Goal: Information Seeking & Learning: Check status

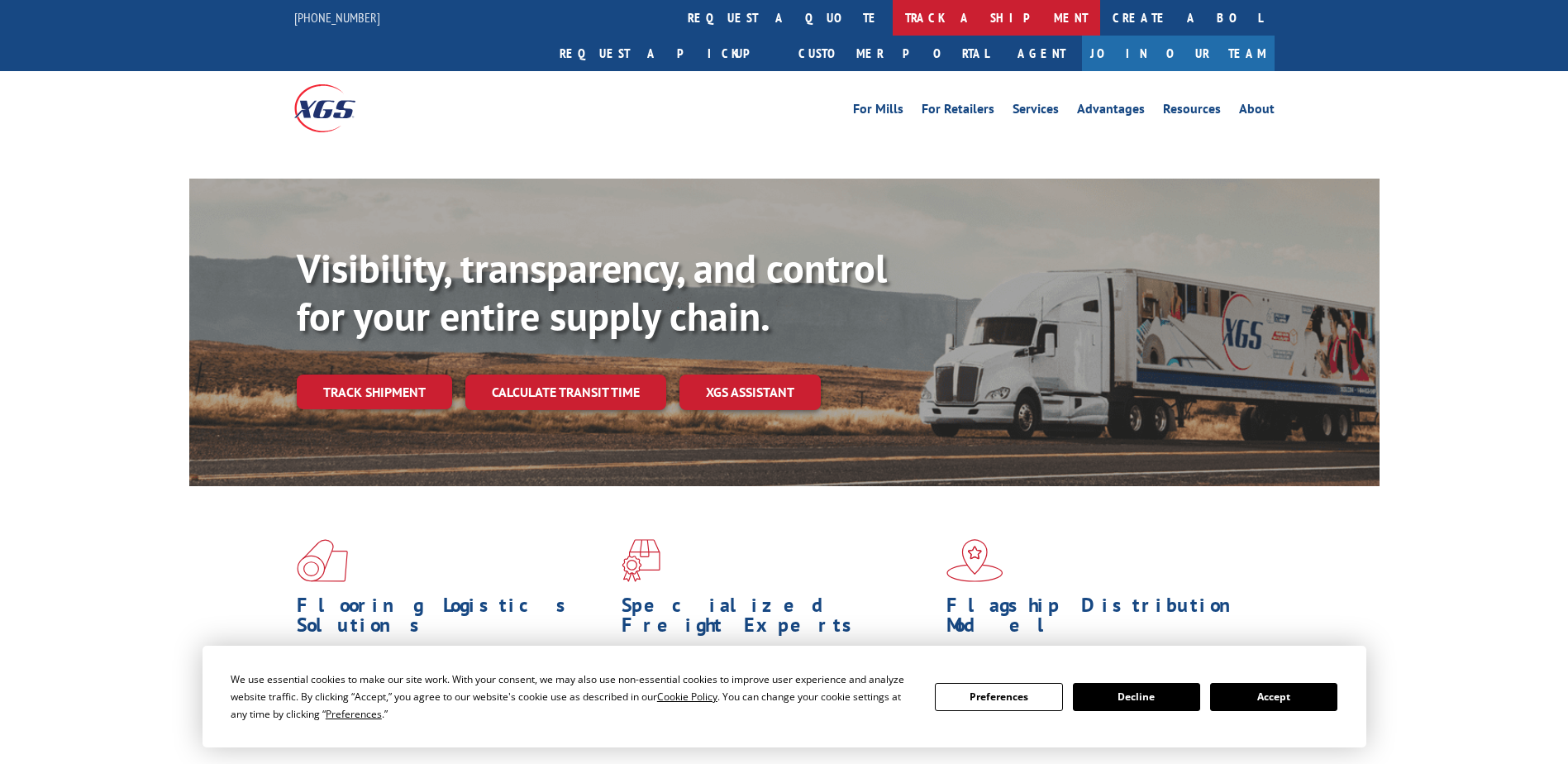
click at [892, 13] on link "track a shipment" at bounding box center [996, 18] width 208 height 36
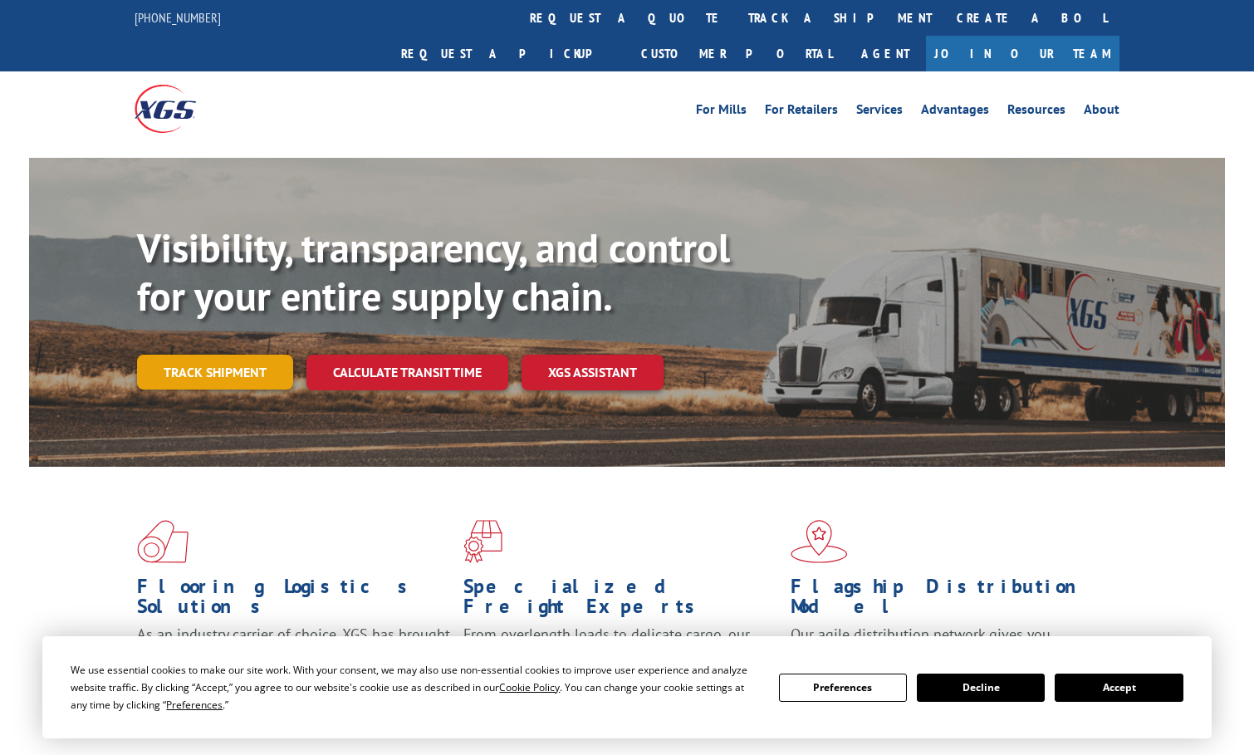
click at [238, 355] on link "Track shipment" at bounding box center [215, 372] width 156 height 35
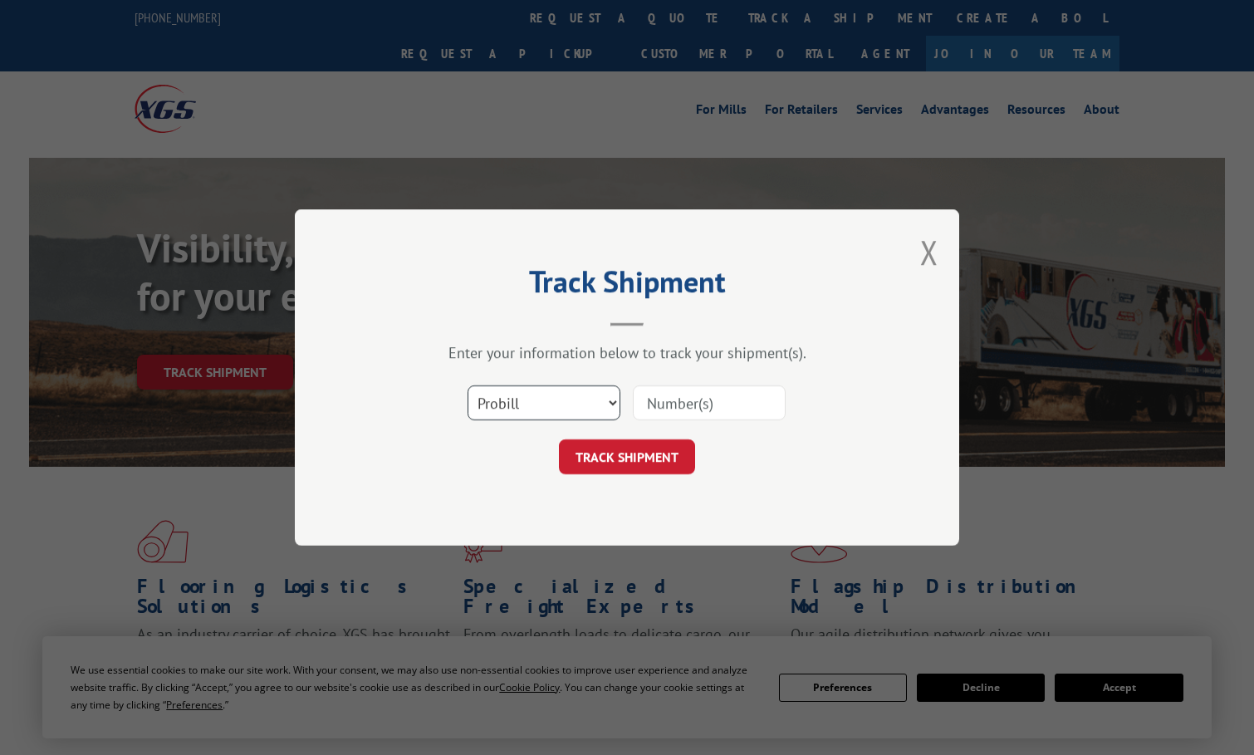
click at [542, 401] on select "Select category... Probill BOL PO" at bounding box center [544, 402] width 153 height 35
select select "bol"
click at [468, 385] on select "Select category... Probill BOL PO" at bounding box center [544, 402] width 153 height 35
click at [698, 414] on input at bounding box center [709, 402] width 153 height 35
click at [687, 397] on input at bounding box center [709, 402] width 153 height 35
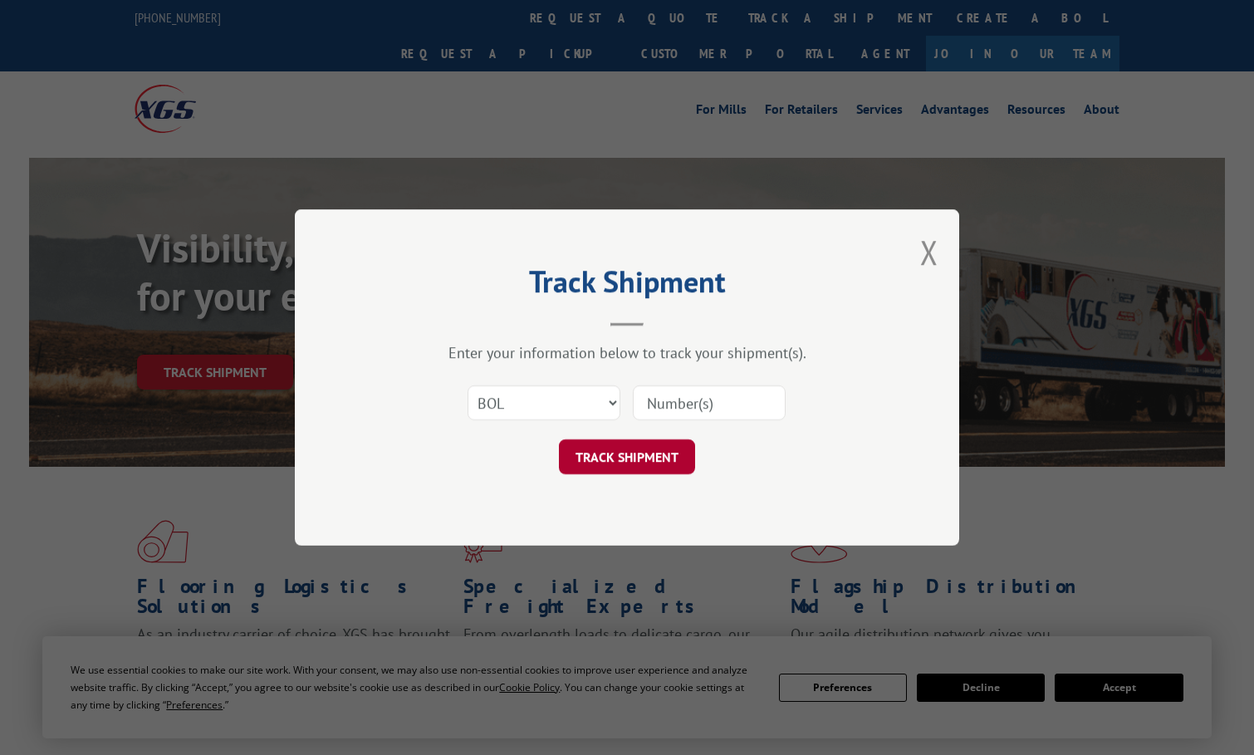
paste input "2863953"
type input "2863953"
click at [633, 459] on button "TRACK SHIPMENT" at bounding box center [627, 456] width 136 height 35
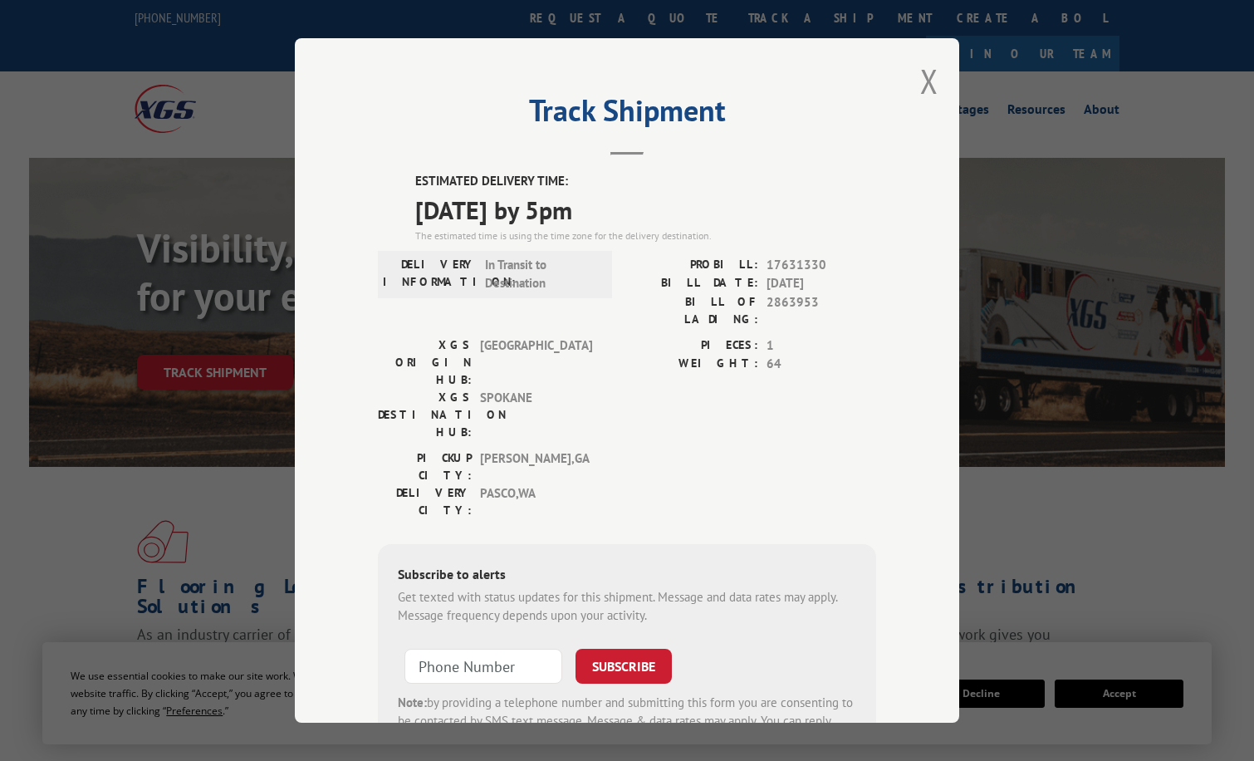
click at [7, 191] on div "Track Shipment ESTIMATED DELIVERY TIME: [DATE] by 5pm The estimated time is usi…" at bounding box center [627, 380] width 1254 height 761
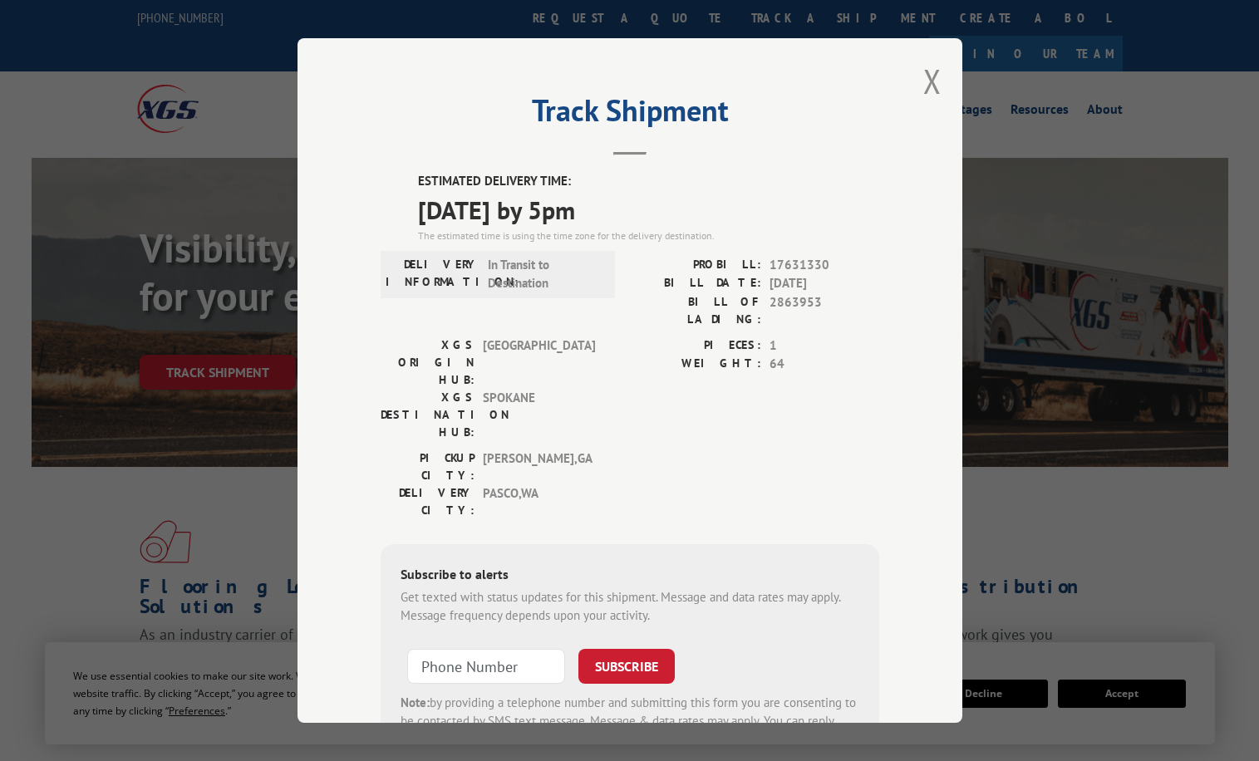
click at [826, 370] on div "PIECES: 1 WEIGHT: 64" at bounding box center [754, 392] width 249 height 113
click at [934, 77] on button "Close modal" at bounding box center [932, 81] width 18 height 44
